Goal: Task Accomplishment & Management: Manage account settings

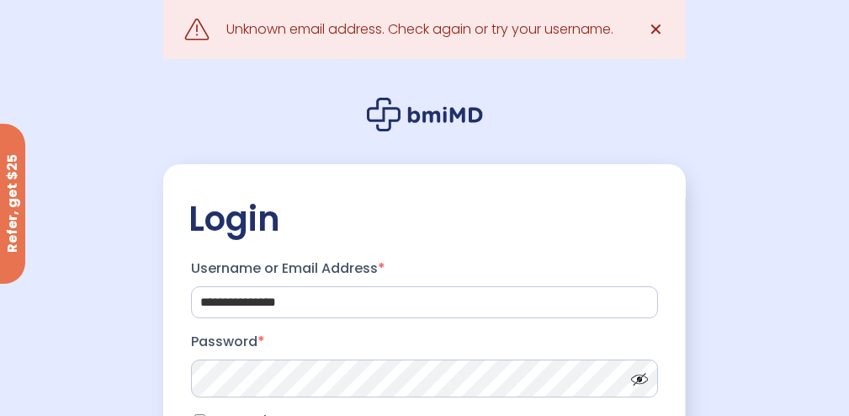
drag, startPoint x: 855, startPoint y: 67, endPoint x: 861, endPoint y: 136, distance: 68.4
click at [849, 136] on html "**********" at bounding box center [424, 208] width 849 height 416
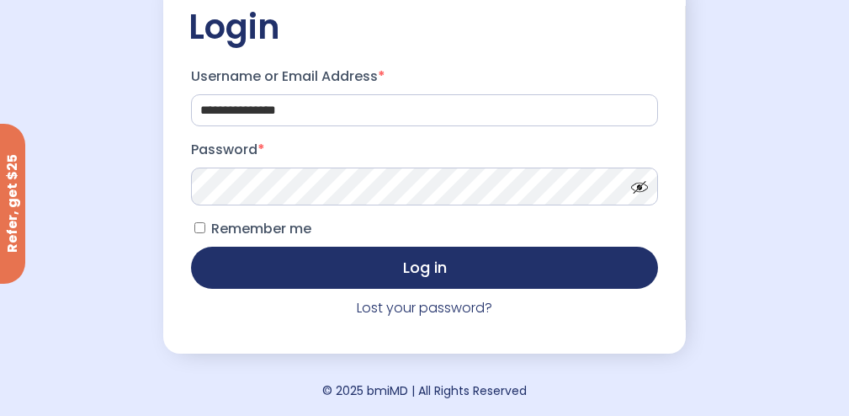
scroll to position [197, 0]
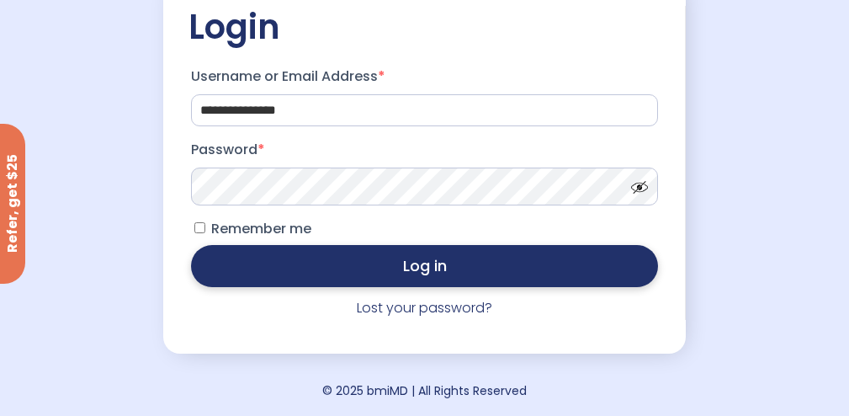
click at [417, 262] on button "Log in" at bounding box center [424, 266] width 466 height 42
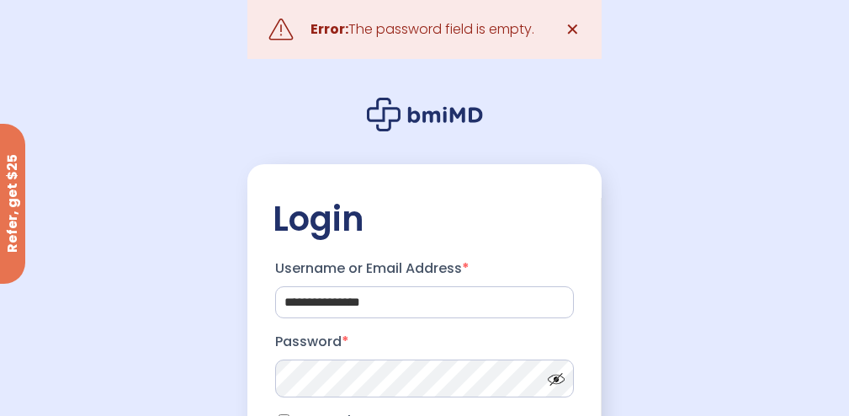
click at [470, 15] on div ".path{fill:none;stroke:#000;stroke-miterlimit:10;stroke-width:1.5px;} Error: Th…" at bounding box center [425, 29] width 355 height 59
click at [578, 29] on span "✕" at bounding box center [573, 30] width 14 height 24
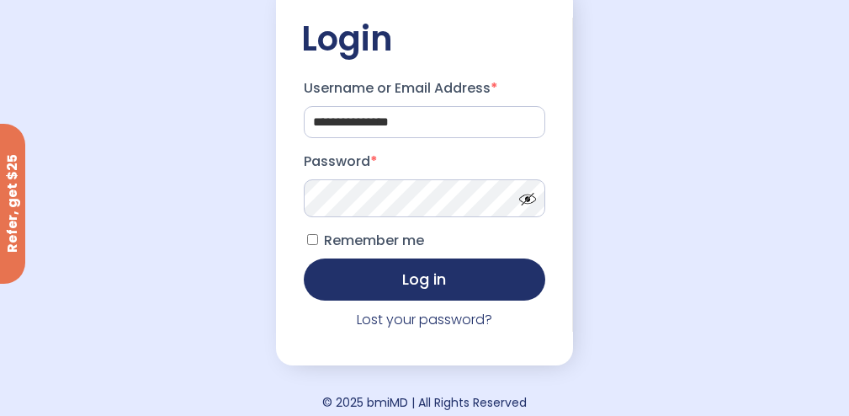
scroll to position [109, 0]
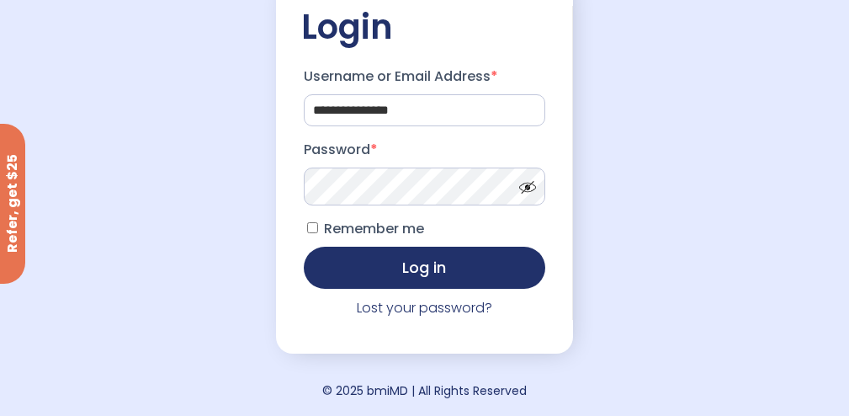
drag, startPoint x: 861, startPoint y: 238, endPoint x: 861, endPoint y: 248, distance: 10.1
click at [849, 248] on html "**********" at bounding box center [424, 100] width 849 height 416
click at [424, 307] on link "Lost your password?" at bounding box center [425, 307] width 136 height 19
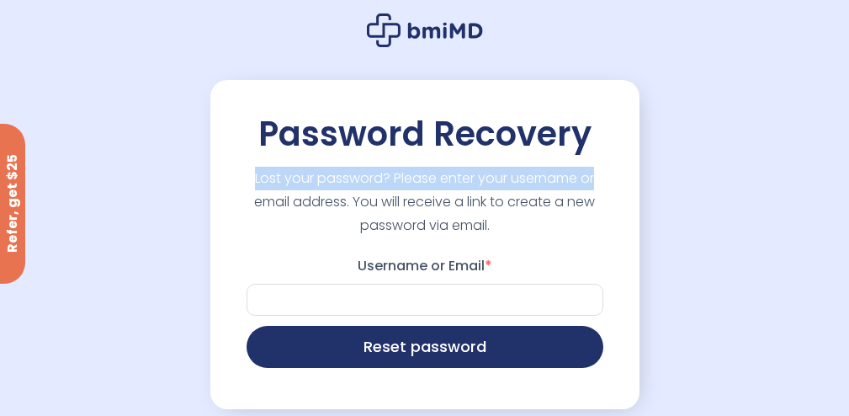
drag, startPoint x: 803, startPoint y: 180, endPoint x: 599, endPoint y: 129, distance: 210.9
click at [601, 129] on div "Password Recovery Lost your password? Please enter your username or email addre…" at bounding box center [424, 235] width 849 height 471
click at [429, 21] on icon at bounding box center [425, 30] width 116 height 34
